Goal: Task Accomplishment & Management: Use online tool/utility

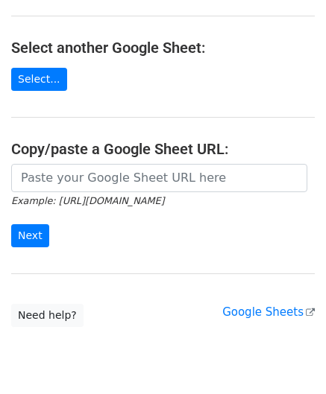
scroll to position [149, 0]
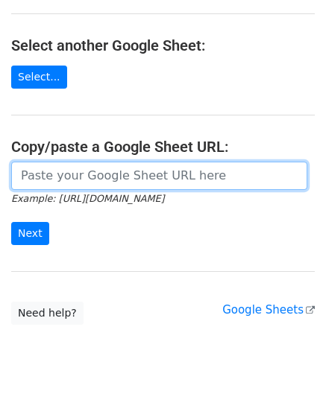
click at [94, 178] on input "url" at bounding box center [159, 176] width 296 height 28
paste input "https://docs.google.com/spreadsheets/d/1vbOoCaUBUKJ04inVy4wKy8UlMtJ5BzeNUbyxaOO…"
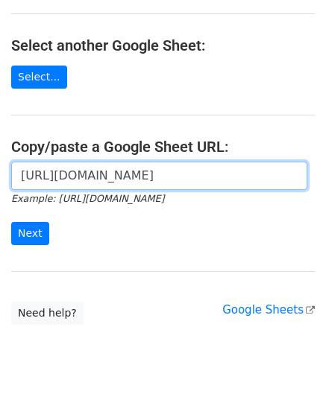
scroll to position [0, 331]
type input "https://docs.google.com/spreadsheets/d/1vbOoCaUBUKJ04inVy4wKy8UlMtJ5BzeNUbyxaOO…"
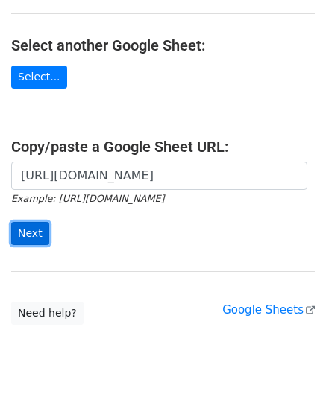
click at [34, 229] on input "Next" at bounding box center [30, 233] width 38 height 23
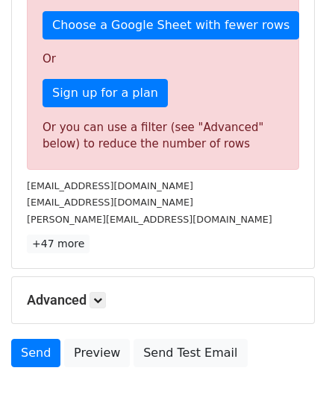
scroll to position [503, 0]
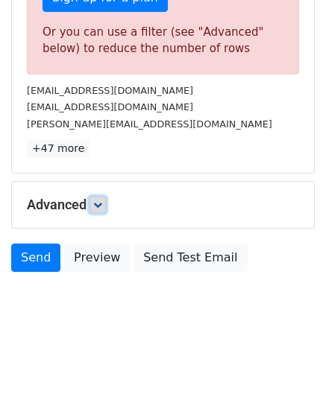
click at [100, 202] on icon at bounding box center [97, 204] width 9 height 9
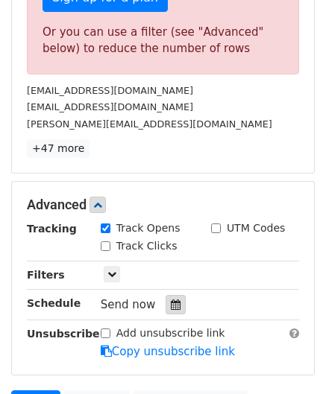
click at [171, 299] on icon at bounding box center [176, 304] width 10 height 10
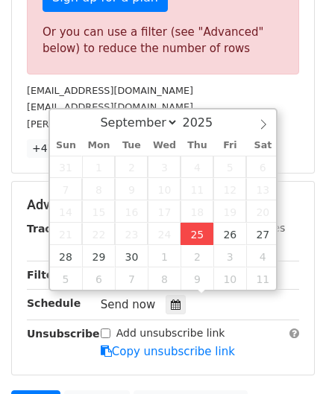
type input "[DATE] 12:00"
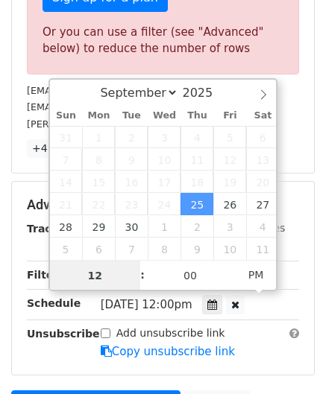
paste input "8"
type input "8"
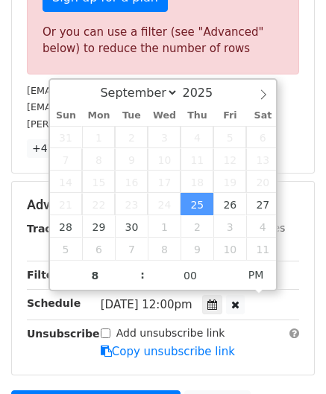
type input "[DATE] 20:00"
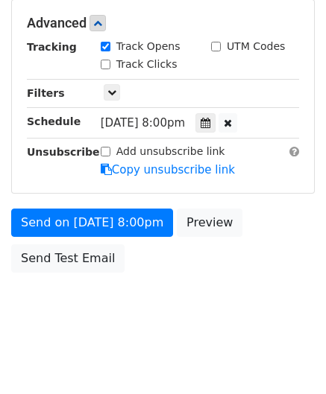
scroll to position [683, 0]
